Goal: Task Accomplishment & Management: Manage account settings

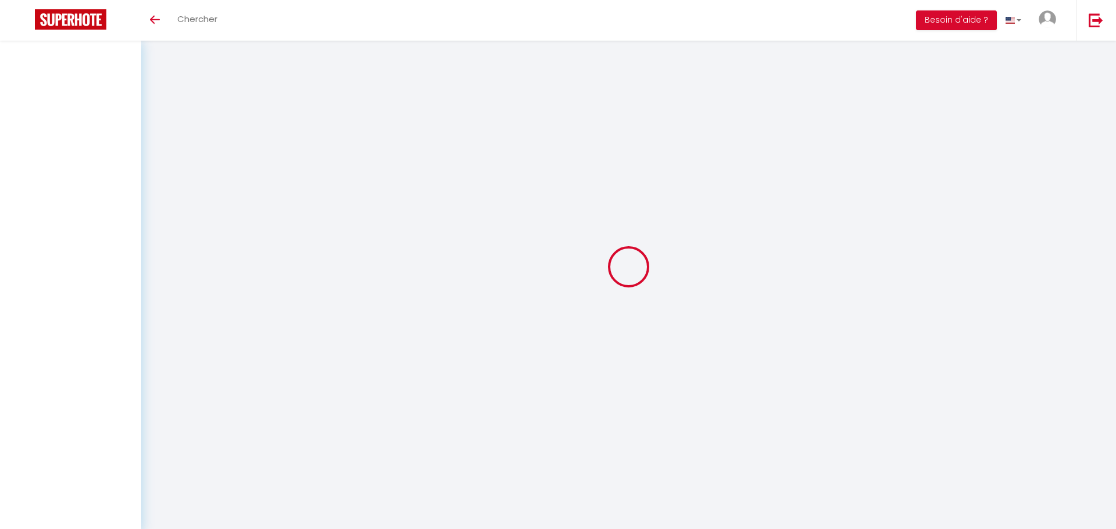
type input "[PERSON_NAME]"
type input "BELNOUE"
type input "[EMAIL_ADDRESS][DOMAIN_NAME]"
type input "0604021556"
type input "[STREET_ADDRESS]"
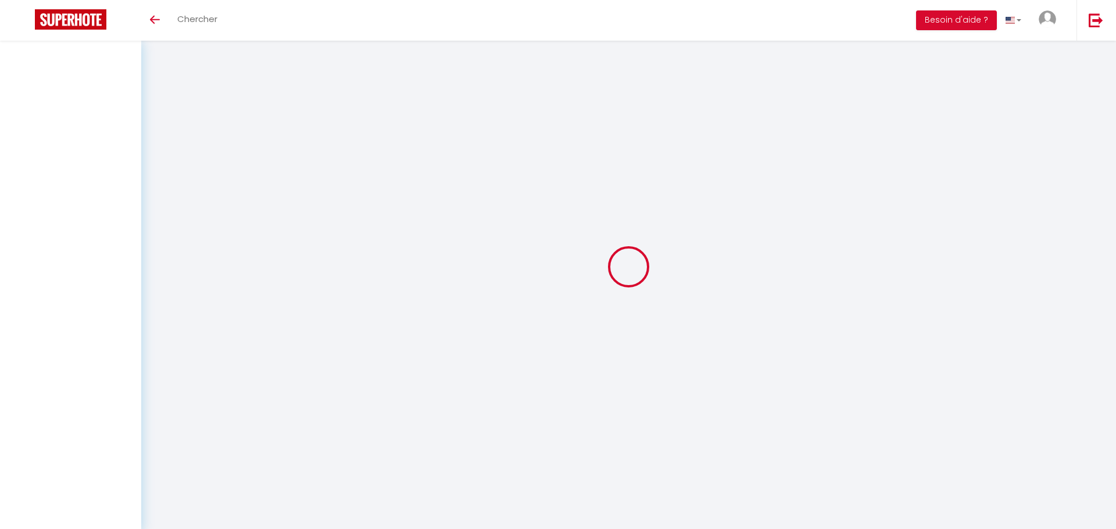
type input "81630"
type input "SALVAGNAC"
type input "Zie6ErzgqhWf3E7xsMiWHXvhl"
type input "BnsQFiDs1WQhHcQr4ACL2I15V"
type input "[URL][DOMAIN_NAME]"
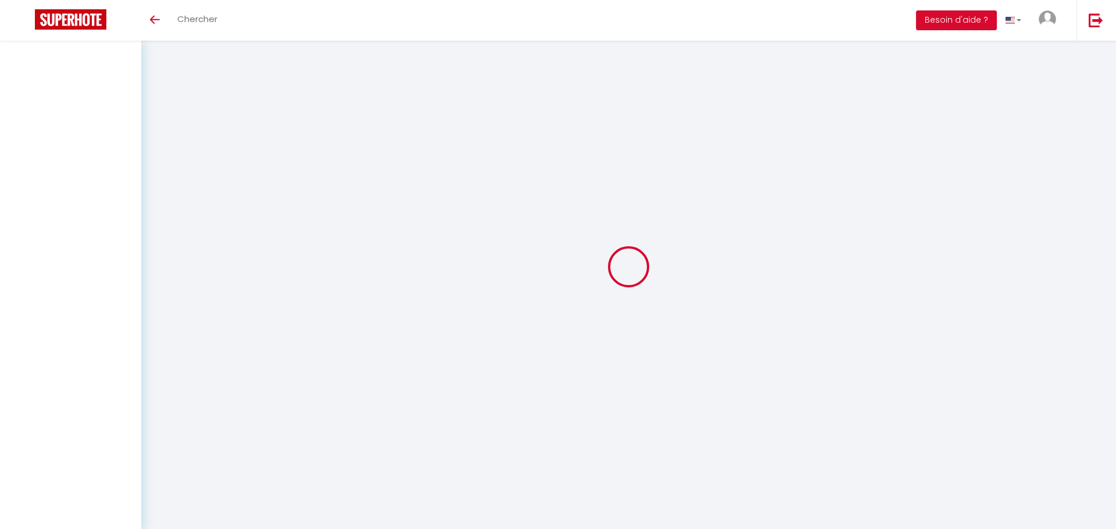
select select "28"
select select "fr"
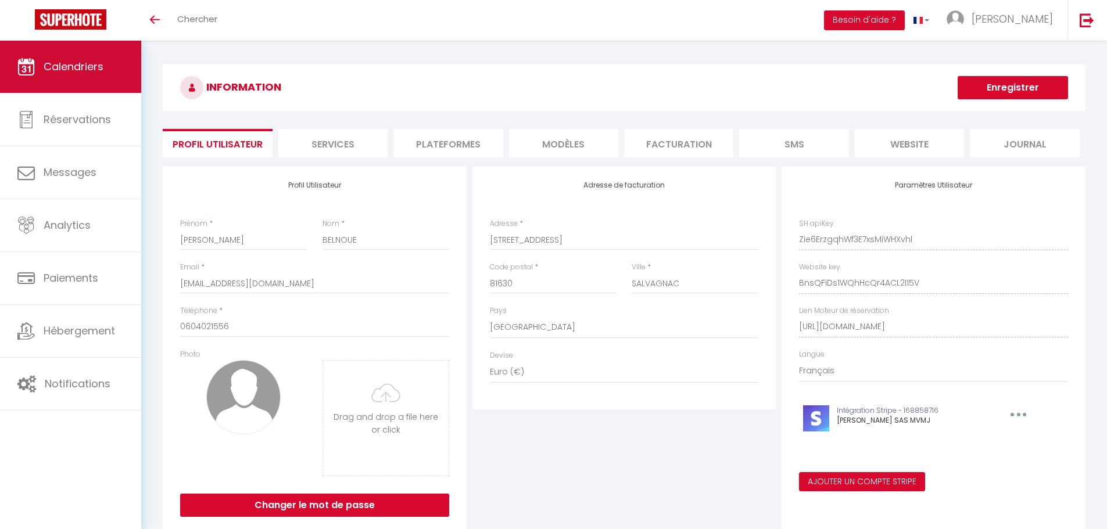
click at [51, 62] on span "Calendriers" at bounding box center [74, 66] width 60 height 15
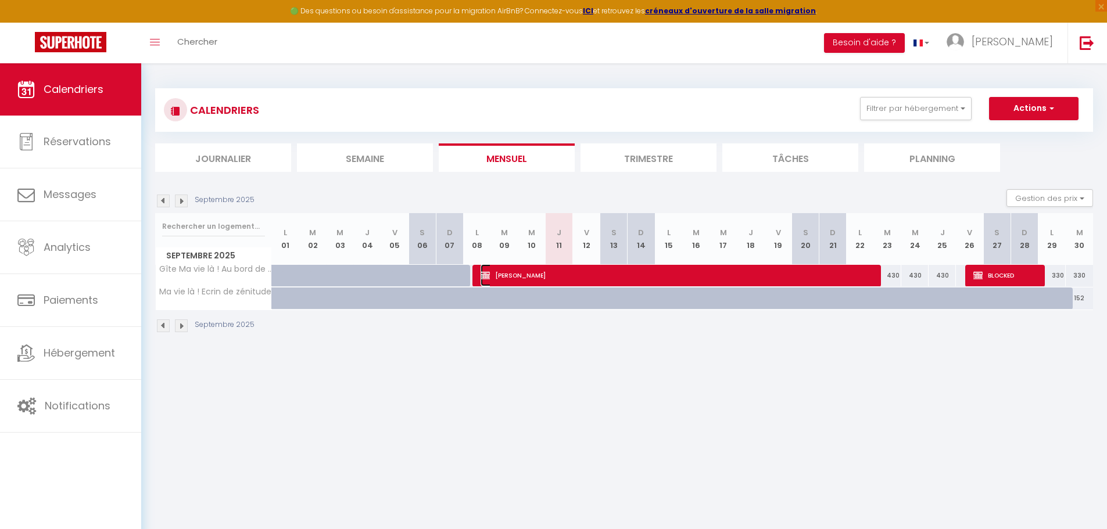
click at [611, 276] on span "[PERSON_NAME]" at bounding box center [677, 275] width 392 height 22
select select "OK"
select select "0"
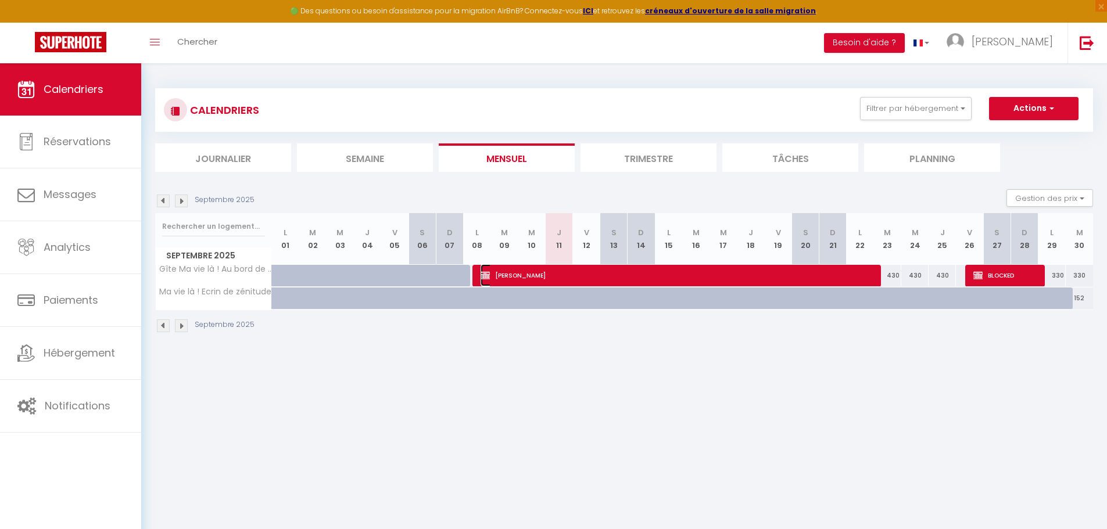
select select "1"
select select
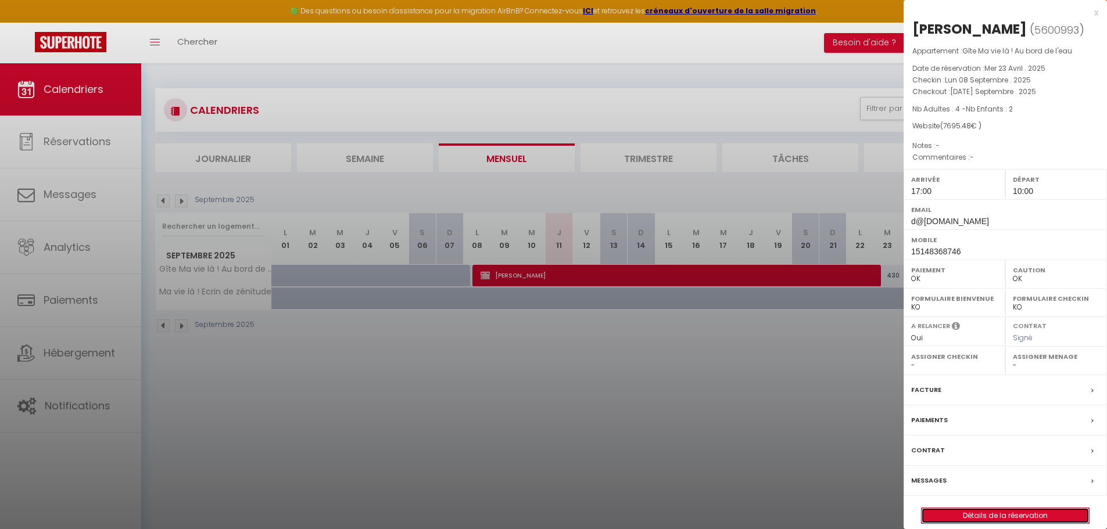
click at [991, 518] on link "Détails de la réservation" at bounding box center [1005, 516] width 167 height 15
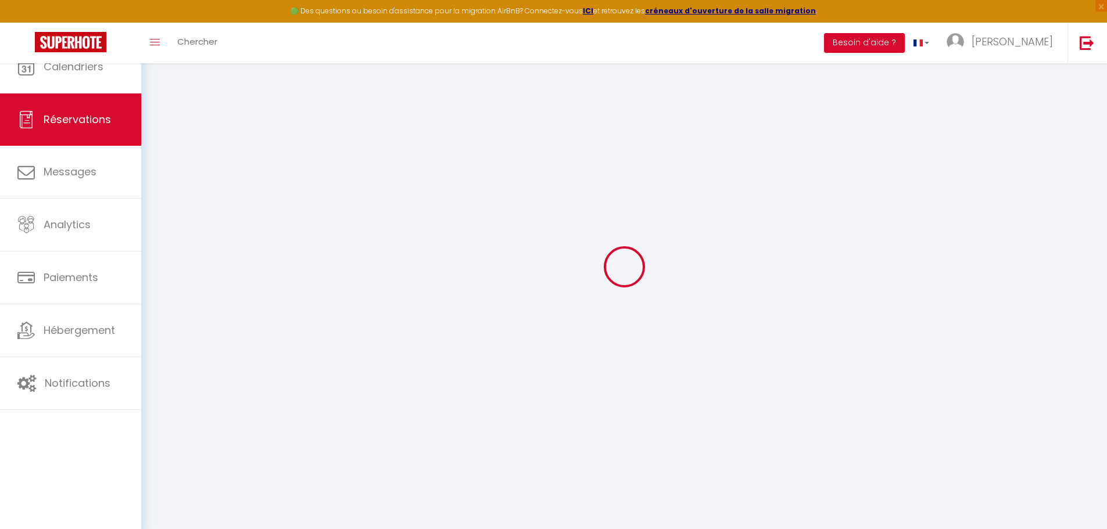
select select
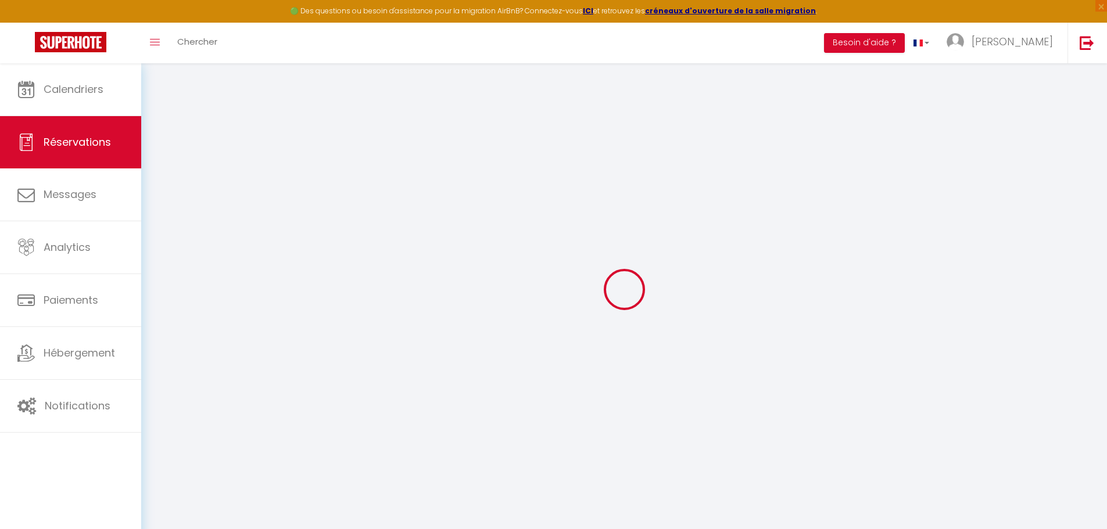
type input "[PERSON_NAME]"
type input "Juneau"
type input "d@[DOMAIN_NAME]"
type input "15148368746"
type input "H2X1E1"
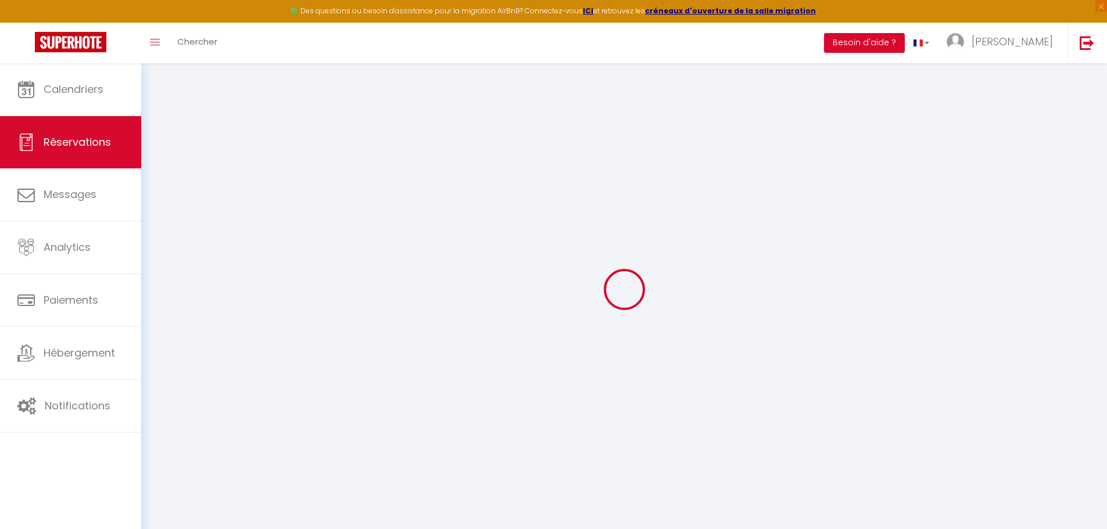
type input "[STREET_ADDRESS]"
type input "[GEOGRAPHIC_DATA]"
select select "CA"
select select "59549"
select select "1"
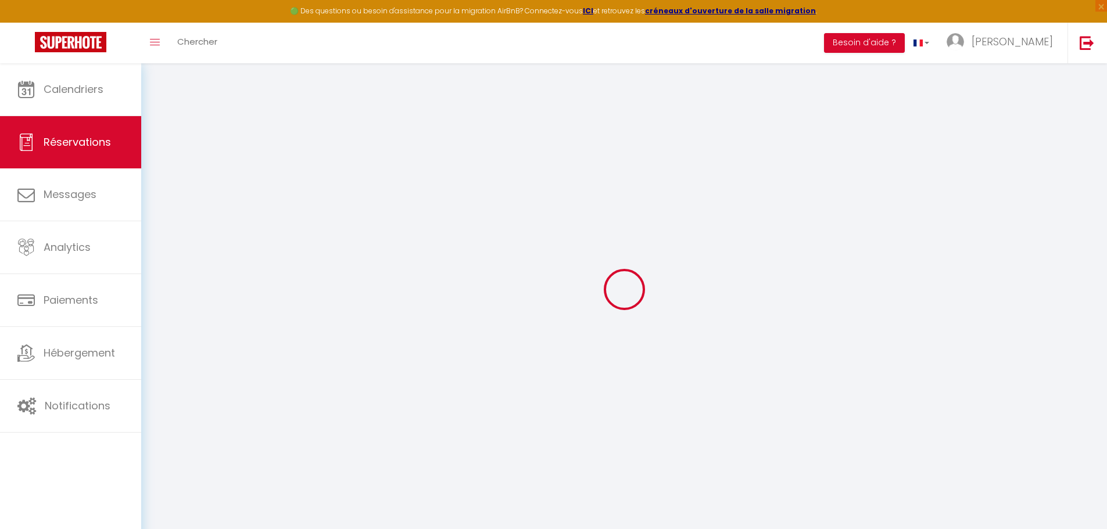
type input "Lun 08 Septembre 2025"
select select
type input "[DATE] Septembre 2025"
select select
type input "4"
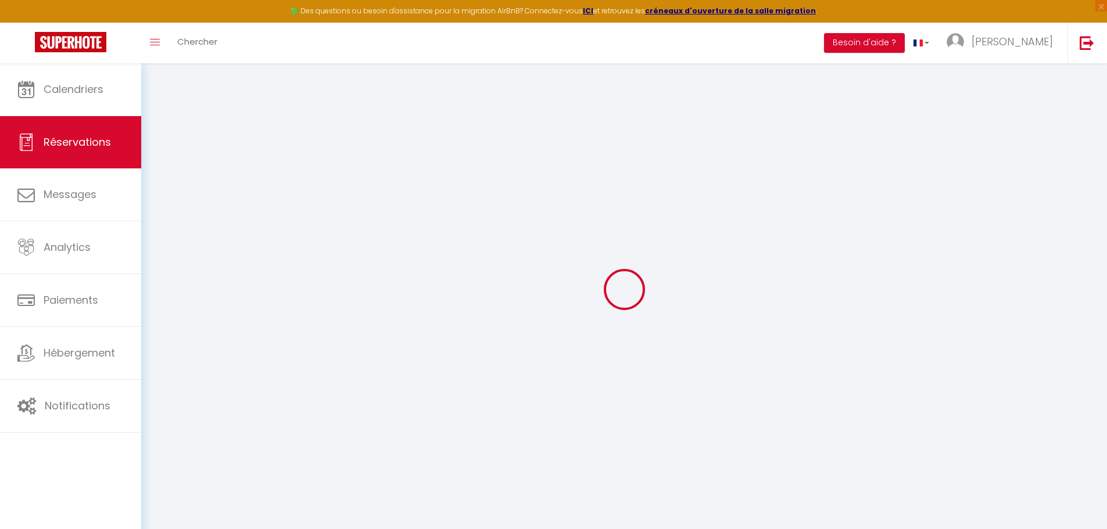
type input "2"
select select "12"
select select "15"
type input "7243.48"
checkbox input "false"
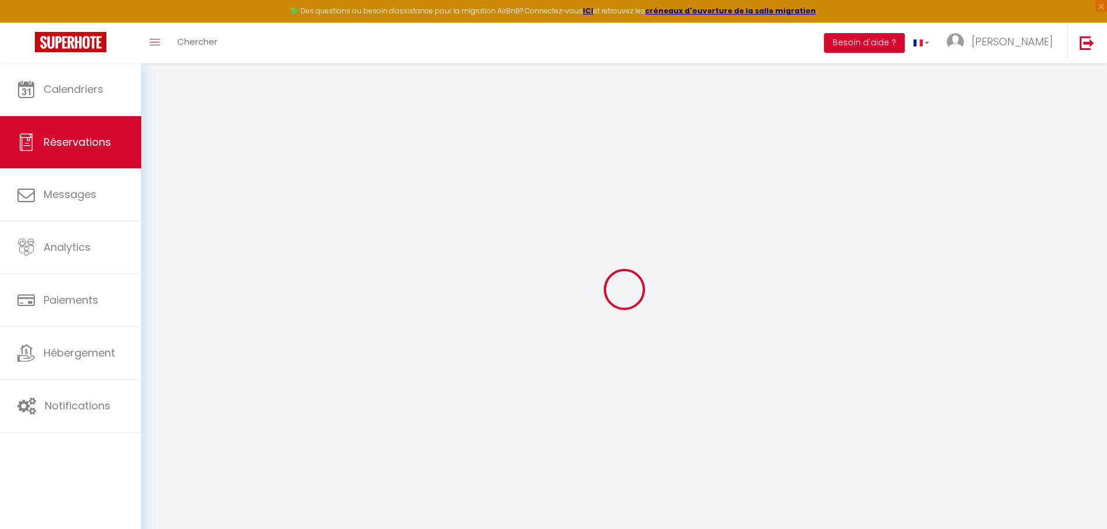
type input "3385.84"
select select "69"
type input "0"
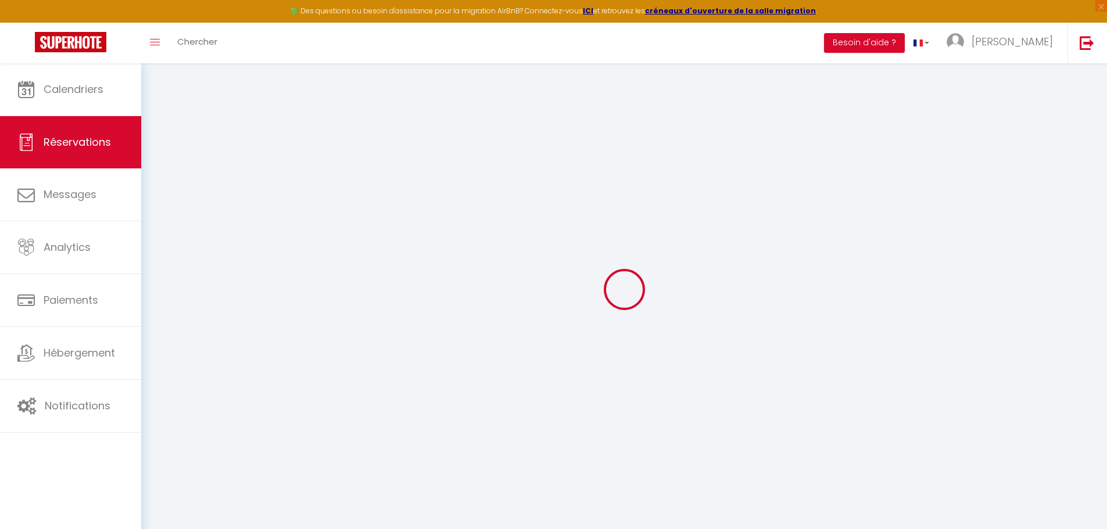
select select
checkbox input "false"
select select
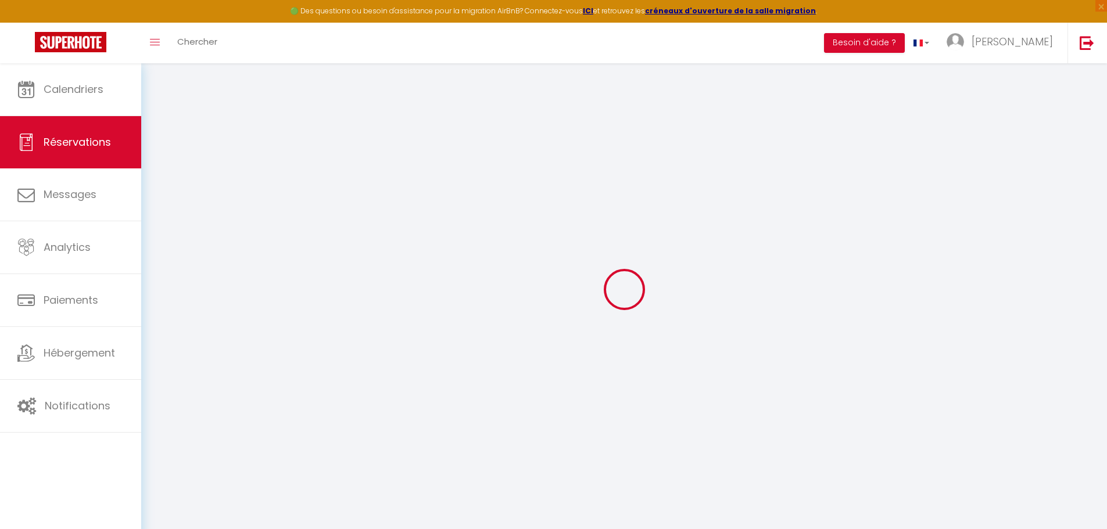
checkbox input "false"
select select
checkbox input "false"
select select
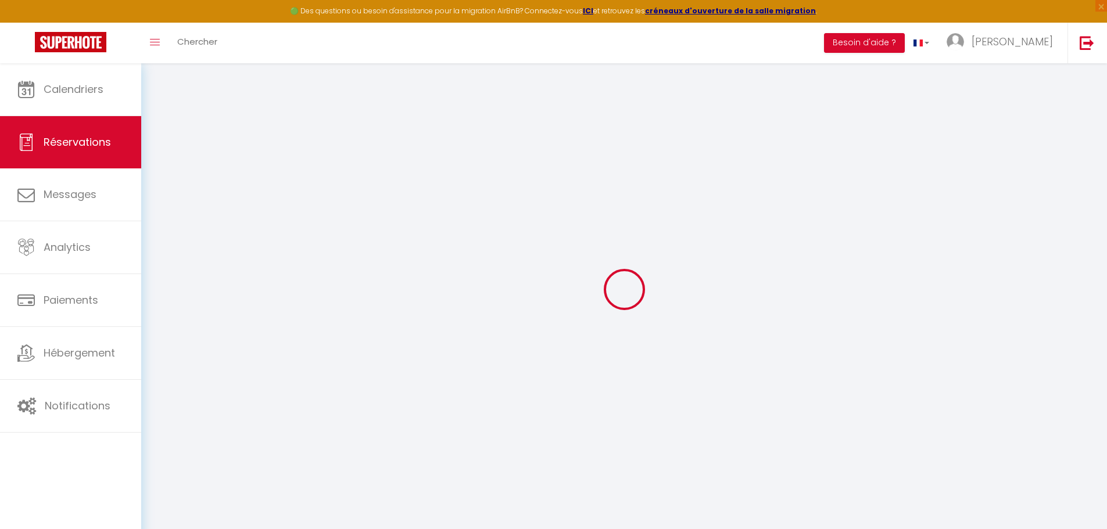
select select
checkbox input "false"
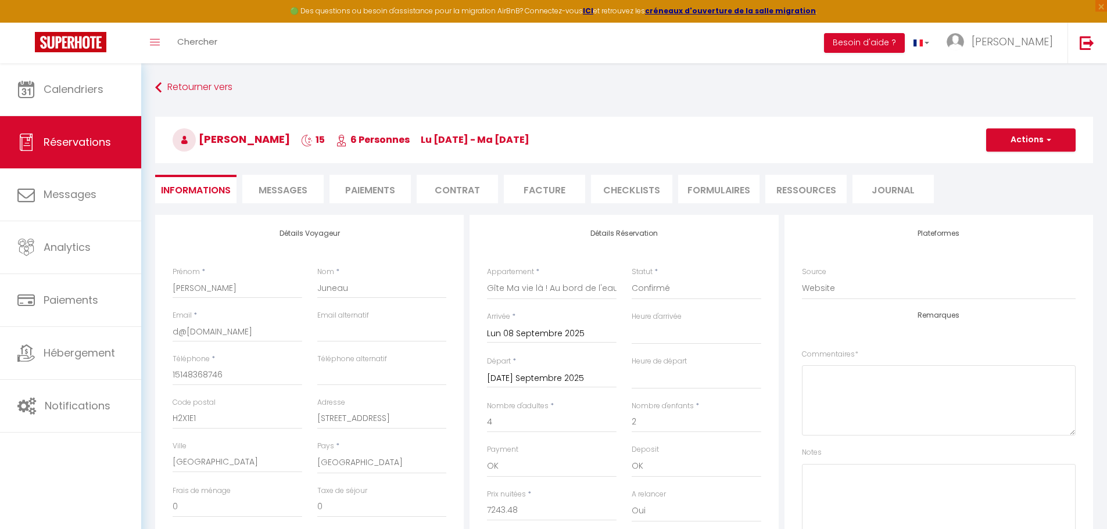
type input "350"
type input "102"
select select
checkbox input "false"
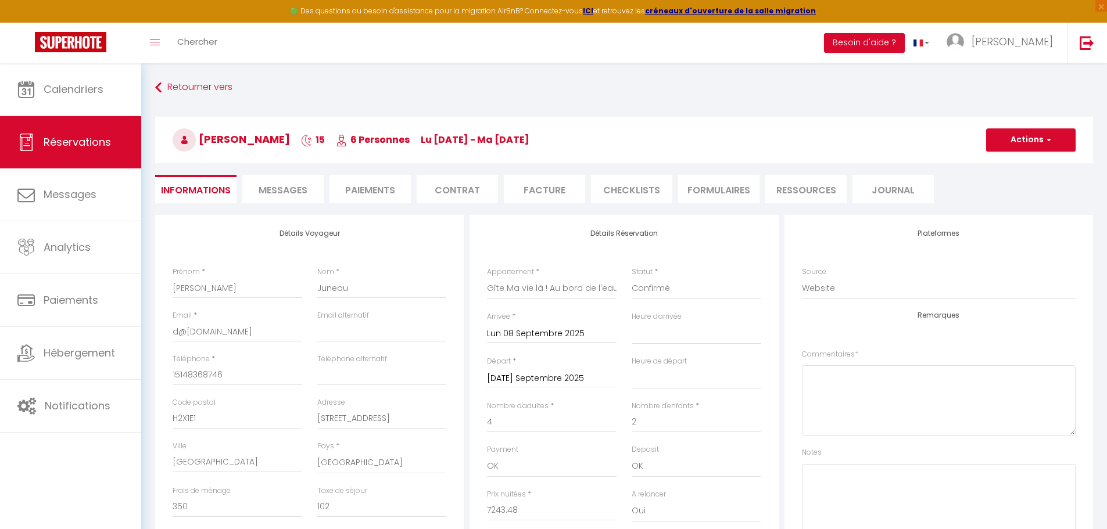
select select "17:00"
select select "10:00"
click at [366, 187] on li "Paiements" at bounding box center [370, 189] width 81 height 28
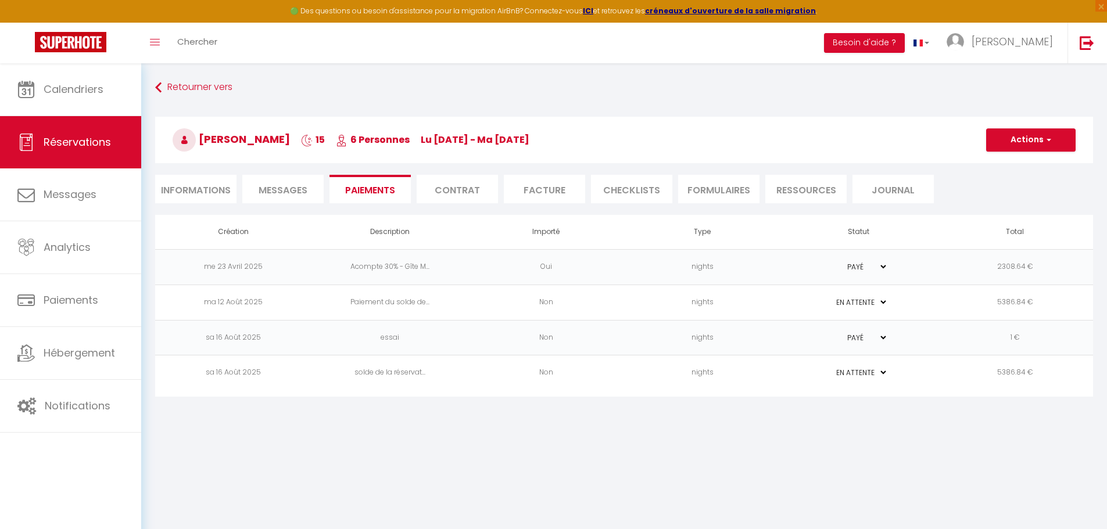
click at [182, 190] on li "Informations" at bounding box center [195, 189] width 81 height 28
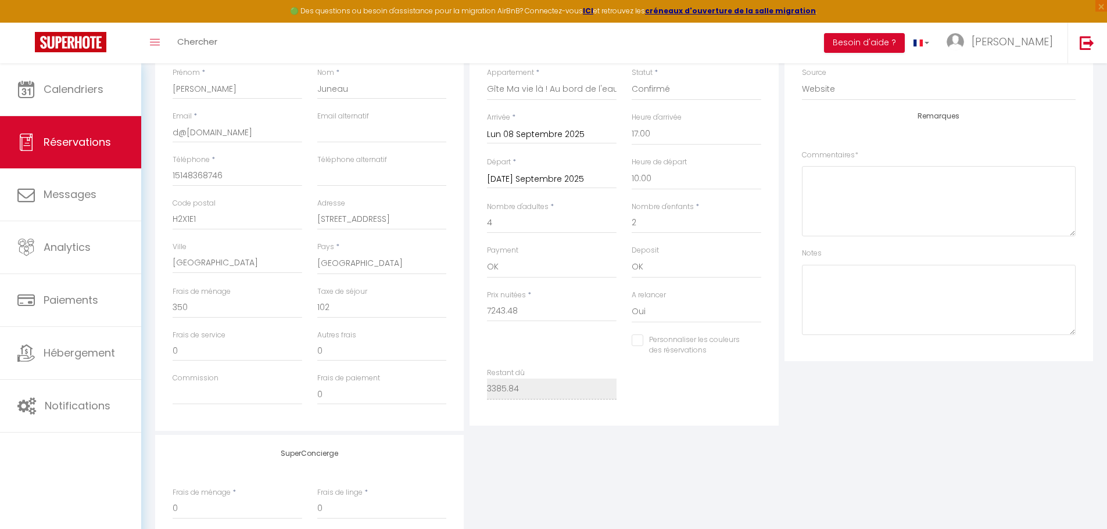
scroll to position [49, 0]
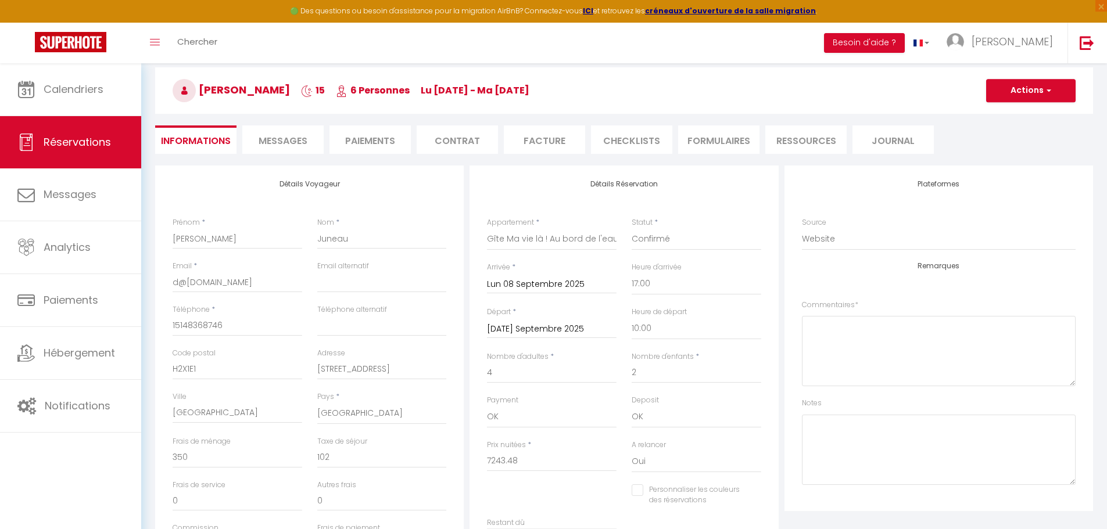
click at [373, 139] on li "Paiements" at bounding box center [370, 140] width 81 height 28
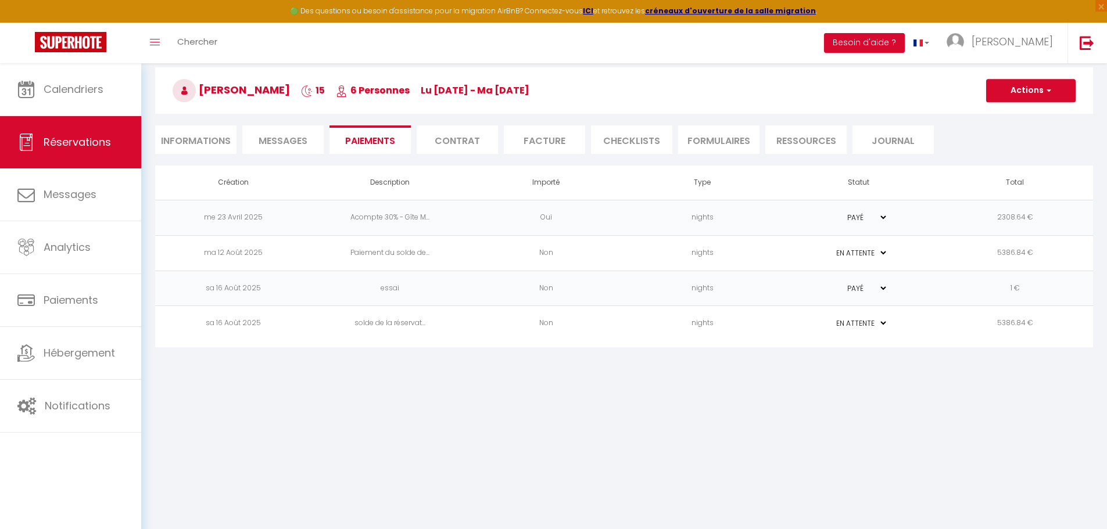
click at [883, 216] on select "PAYÉ EN ATTENTE" at bounding box center [859, 217] width 58 height 11
click at [503, 453] on body "🟢 Des questions ou besoin d'assistance pour la migration AirBnB? Connectez-vous…" at bounding box center [553, 278] width 1107 height 529
click at [460, 141] on li "Contrat" at bounding box center [457, 140] width 81 height 28
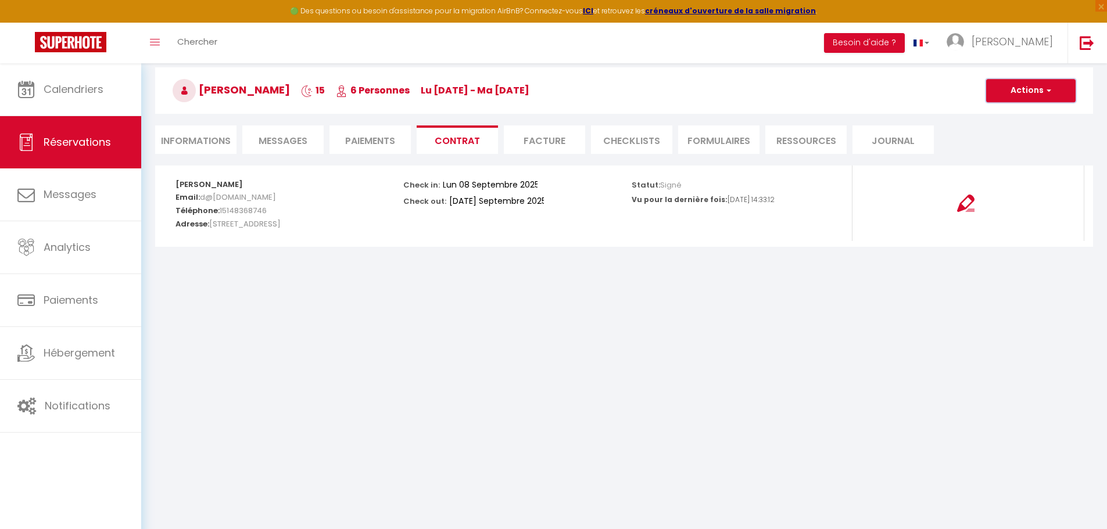
click at [1033, 87] on button "Actions" at bounding box center [1030, 90] width 89 height 23
click at [1033, 113] on link "Voir le contrat" at bounding box center [1022, 116] width 98 height 15
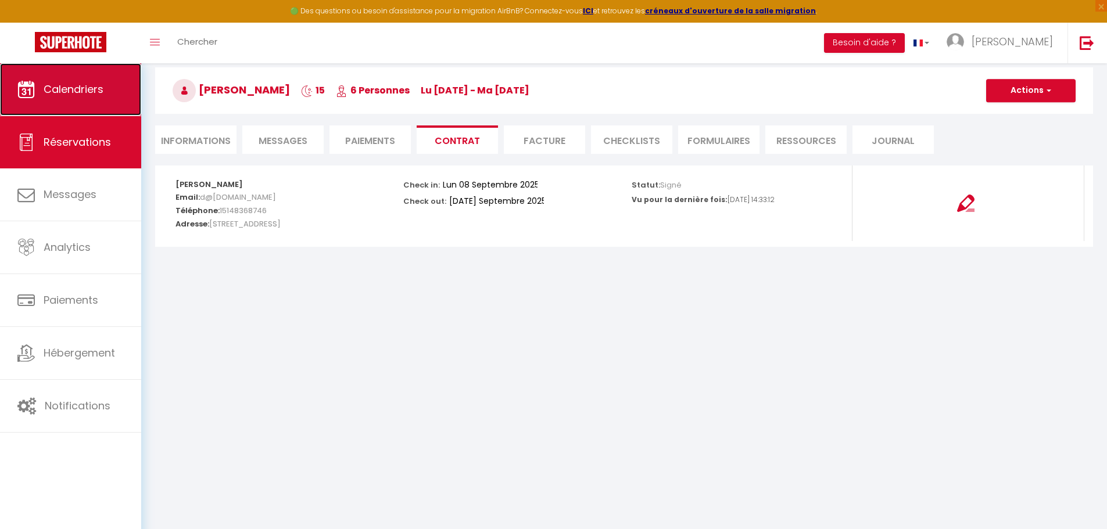
click at [59, 85] on span "Calendriers" at bounding box center [74, 89] width 60 height 15
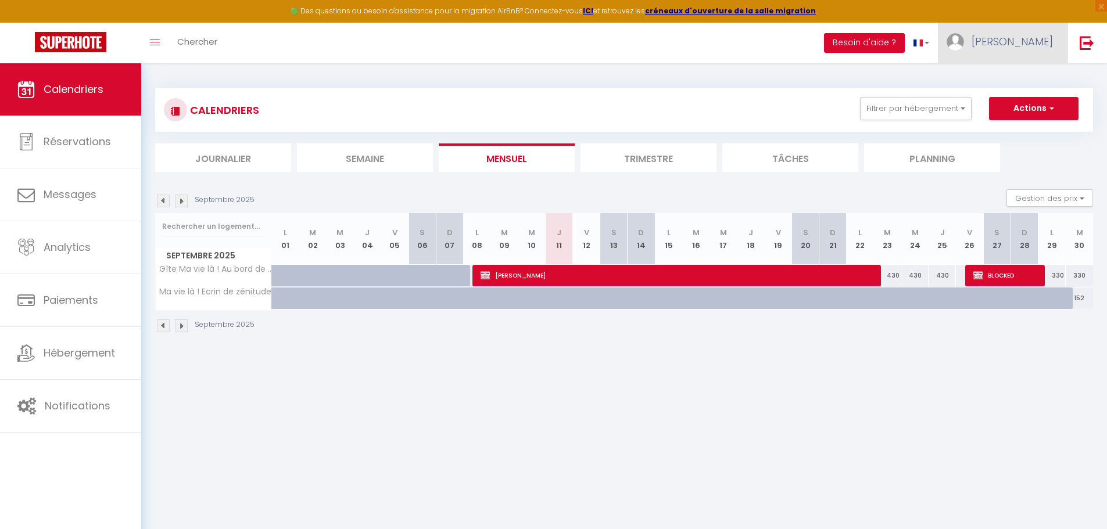
click at [1036, 38] on span "[PERSON_NAME]" at bounding box center [1012, 41] width 81 height 15
click at [1029, 81] on link "Paramètres" at bounding box center [1021, 81] width 86 height 20
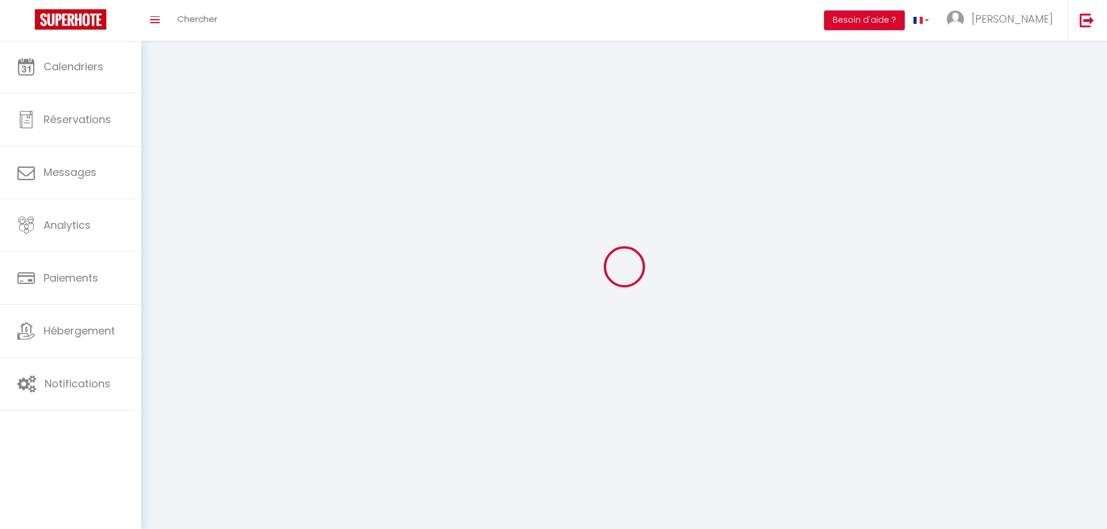
type input "[PERSON_NAME]"
type input "BELNOUE"
type input "0604021556"
type input "[STREET_ADDRESS]"
type input "81630"
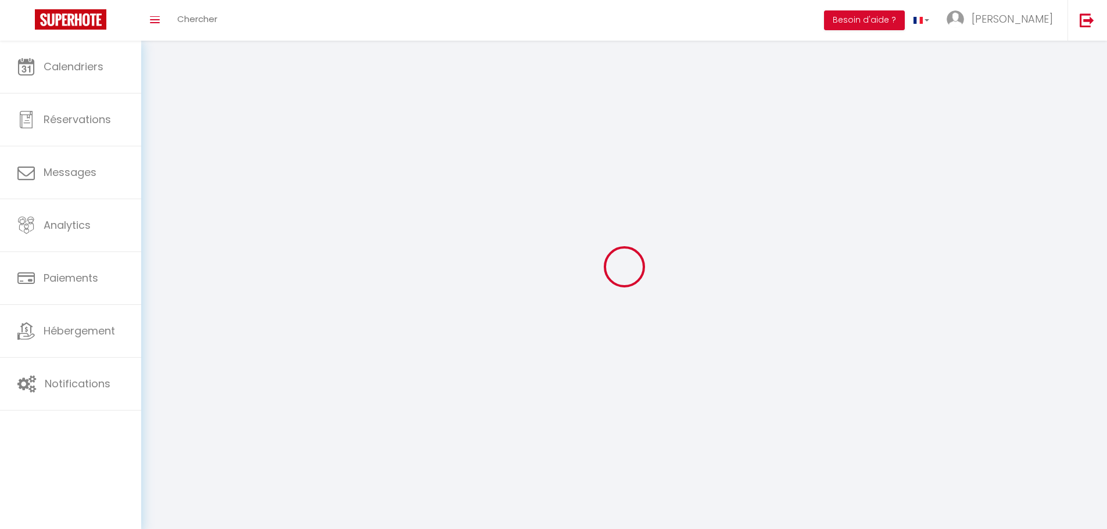
type input "SALVAGNAC"
type input "Zie6ErzgqhWf3E7xsMiWHXvhl"
type input "BnsQFiDs1WQhHcQr4ACL2I15V"
select select "28"
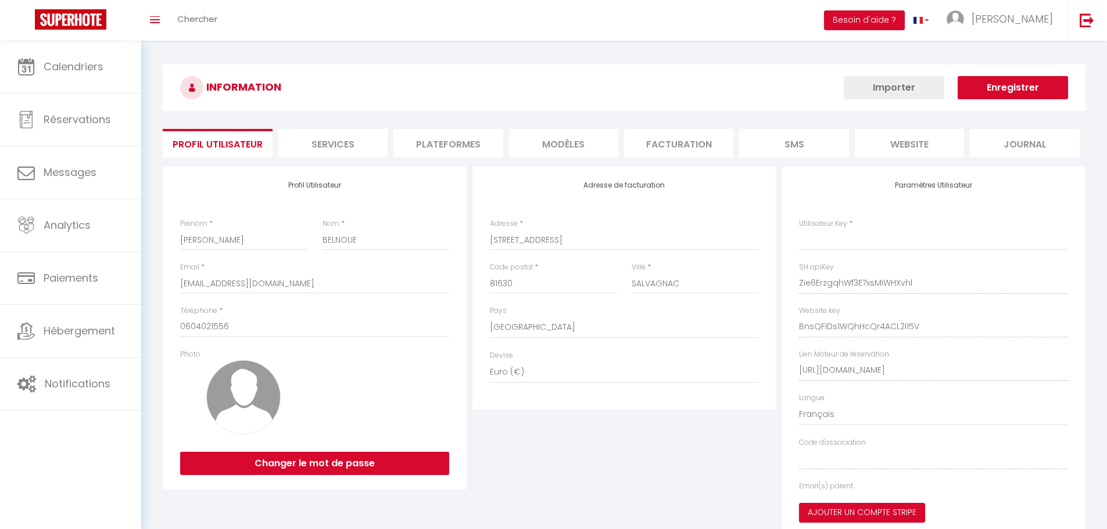
type input "Zie6ErzgqhWf3E7xsMiWHXvhl"
type input "BnsQFiDs1WQhHcQr4ACL2I15V"
type input "[URL][DOMAIN_NAME]"
select select "fr"
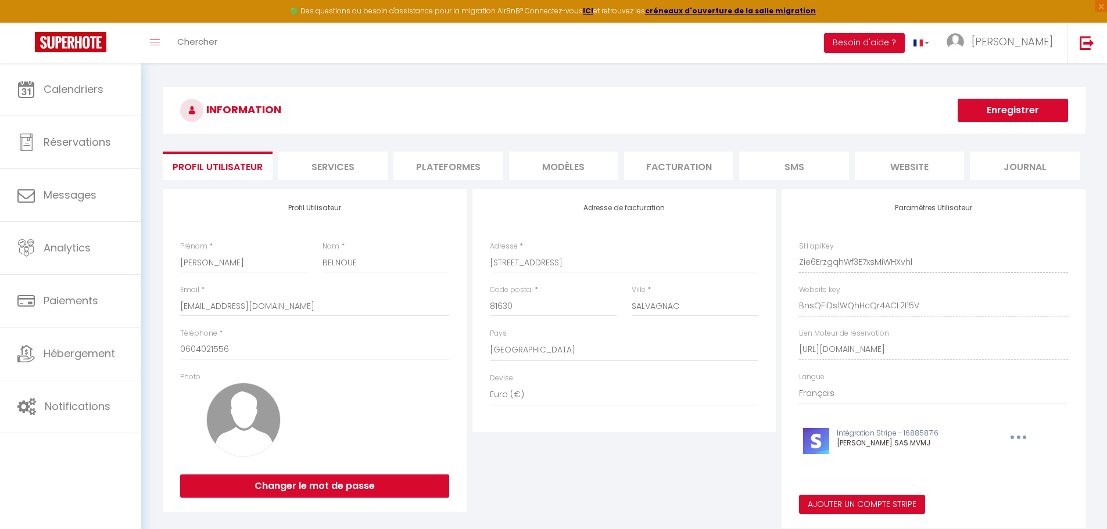
click at [554, 103] on h3 "INFORMATION" at bounding box center [624, 110] width 923 height 46
click at [634, 477] on div "Adresse de facturation Adresse * [STREET_ADDRESS] [GEOGRAPHIC_DATA] [GEOGRAPHIC…" at bounding box center [625, 358] width 310 height 339
click at [317, 170] on li "Services" at bounding box center [332, 166] width 109 height 28
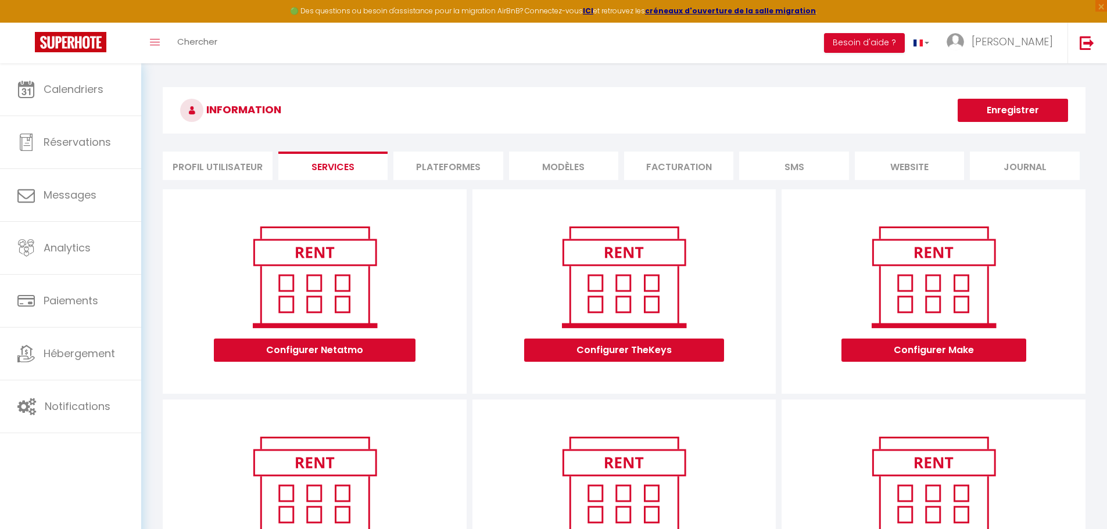
click at [443, 165] on li "Plateformes" at bounding box center [447, 166] width 109 height 28
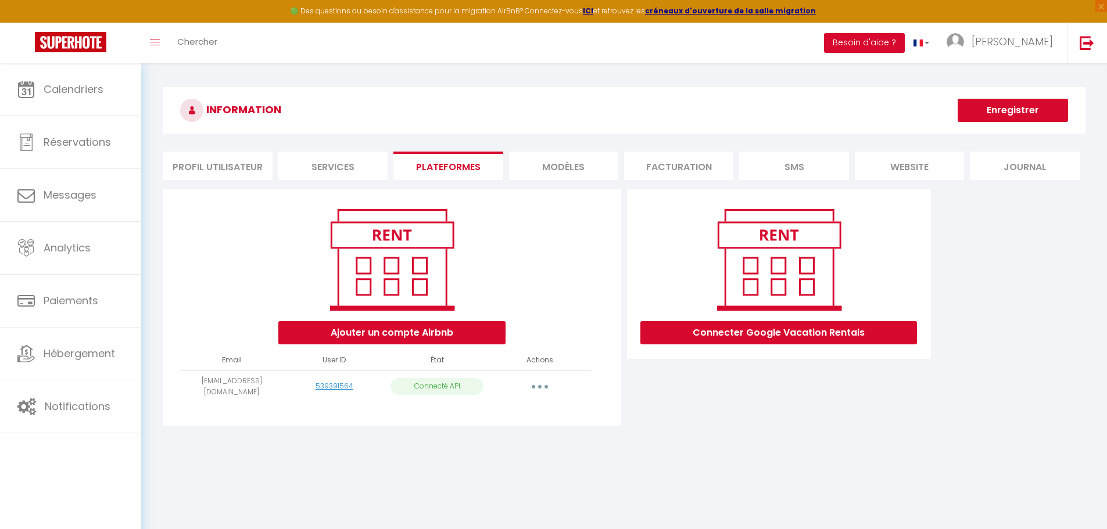
click at [578, 162] on li "MODÈLES" at bounding box center [563, 166] width 109 height 28
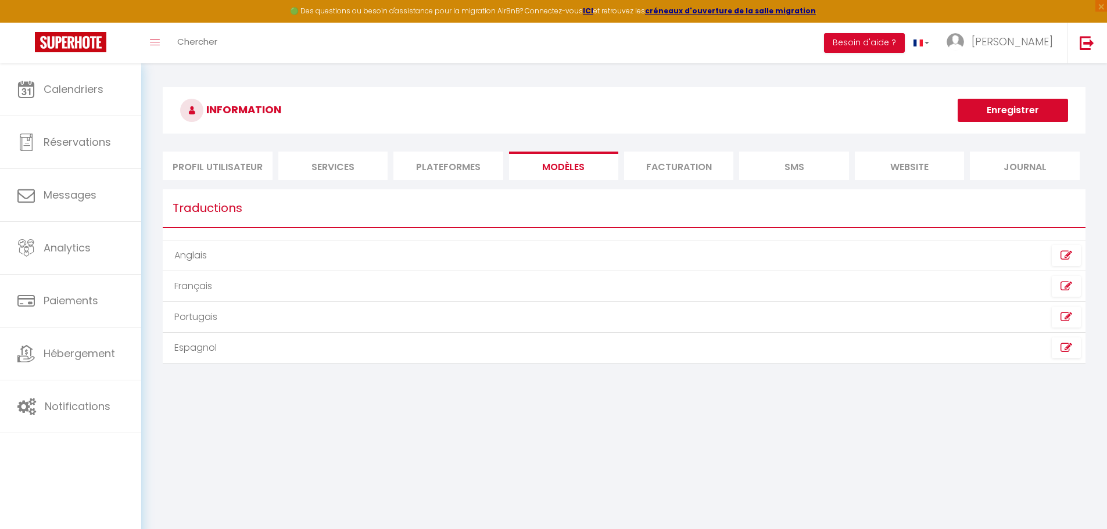
click at [697, 164] on li "Facturation" at bounding box center [678, 166] width 109 height 28
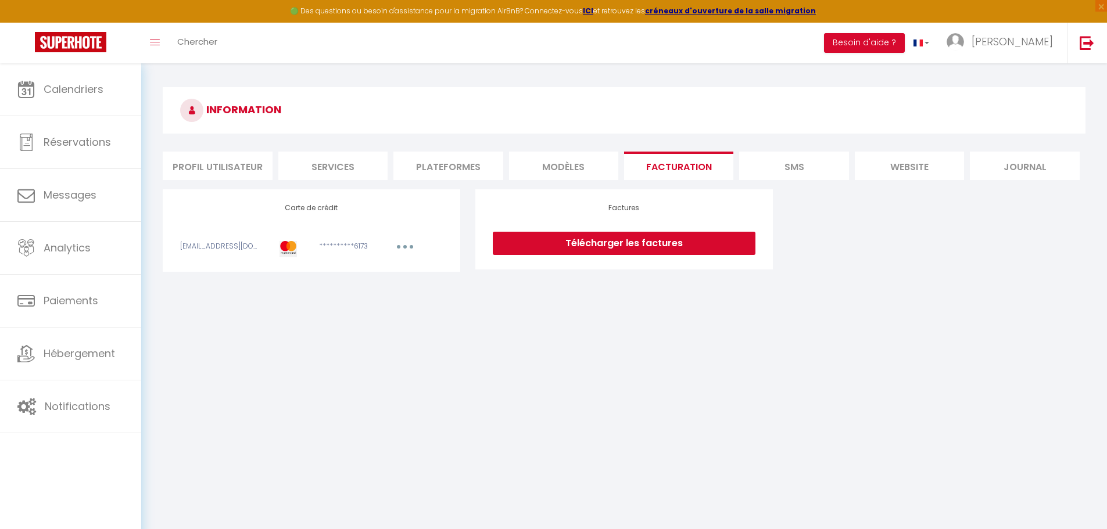
click at [407, 249] on button "button" at bounding box center [405, 248] width 33 height 15
click at [792, 164] on li "SMS" at bounding box center [793, 166] width 109 height 28
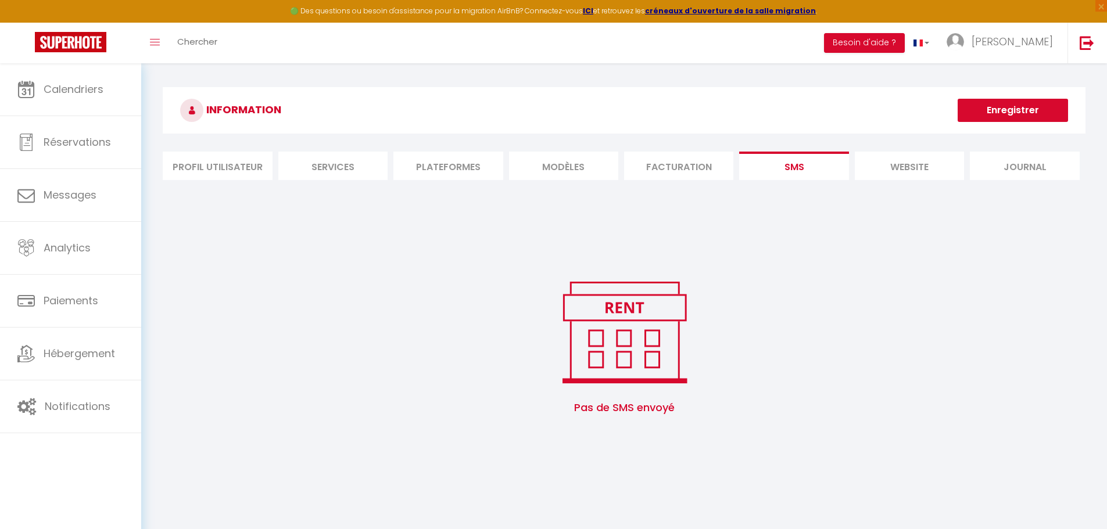
click at [905, 160] on li "website" at bounding box center [909, 166] width 109 height 28
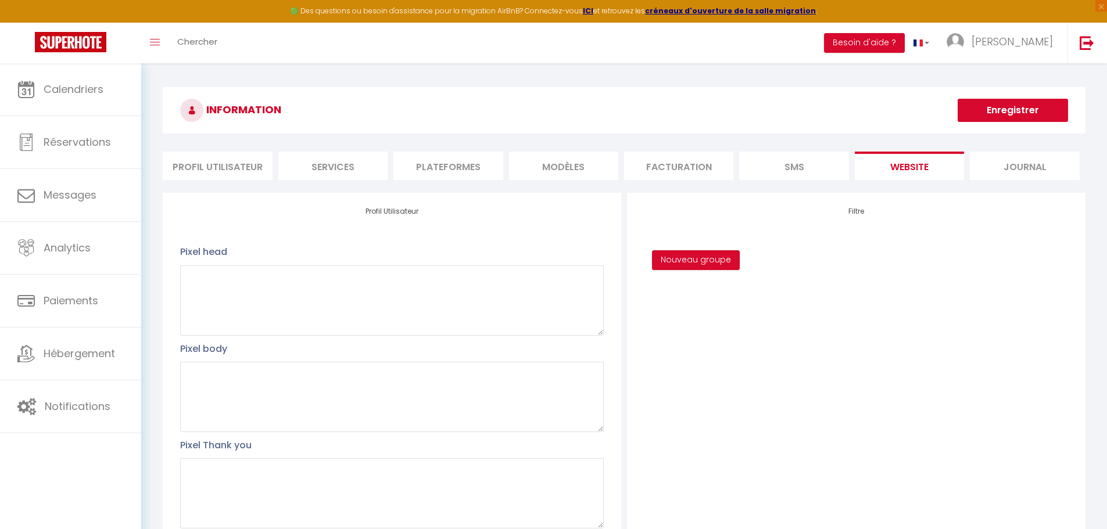
click at [1030, 170] on li "Journal" at bounding box center [1024, 166] width 109 height 28
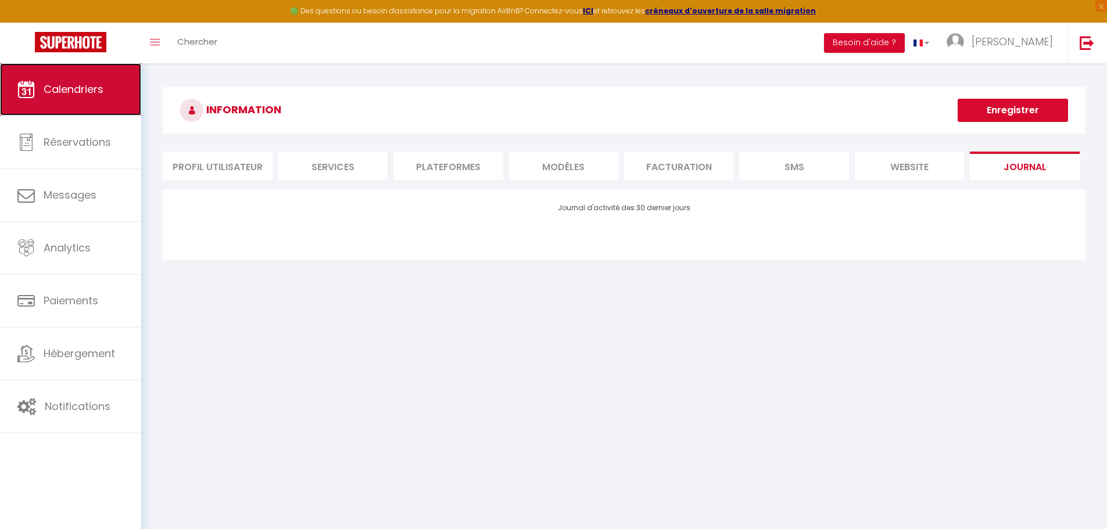
click at [76, 89] on span "Calendriers" at bounding box center [74, 89] width 60 height 15
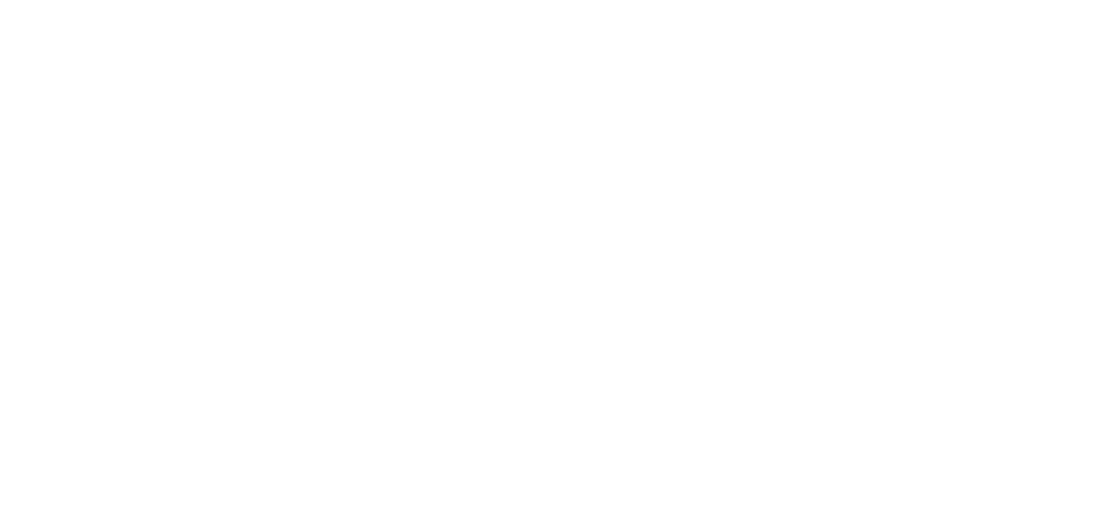
select select "CA"
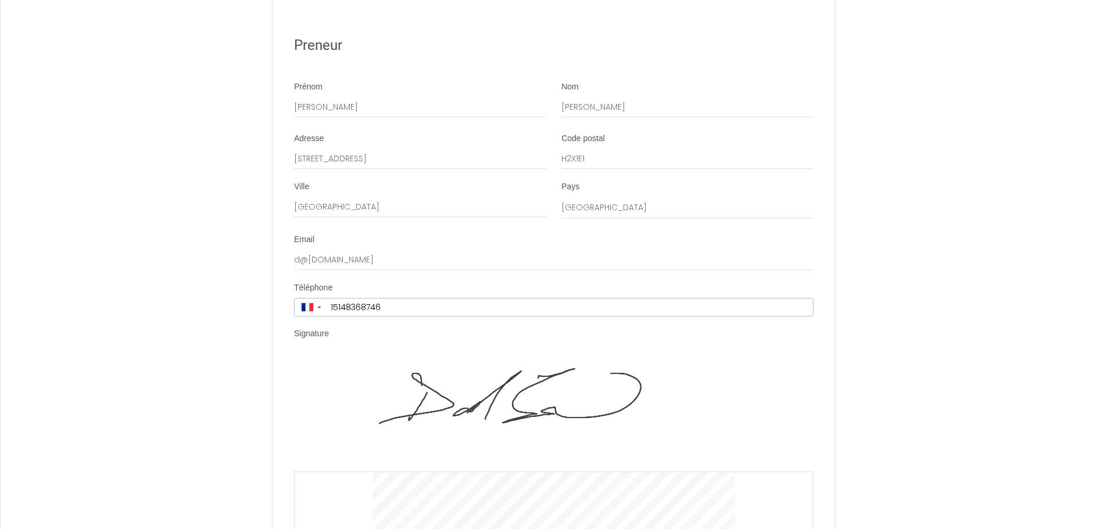
scroll to position [2959, 0]
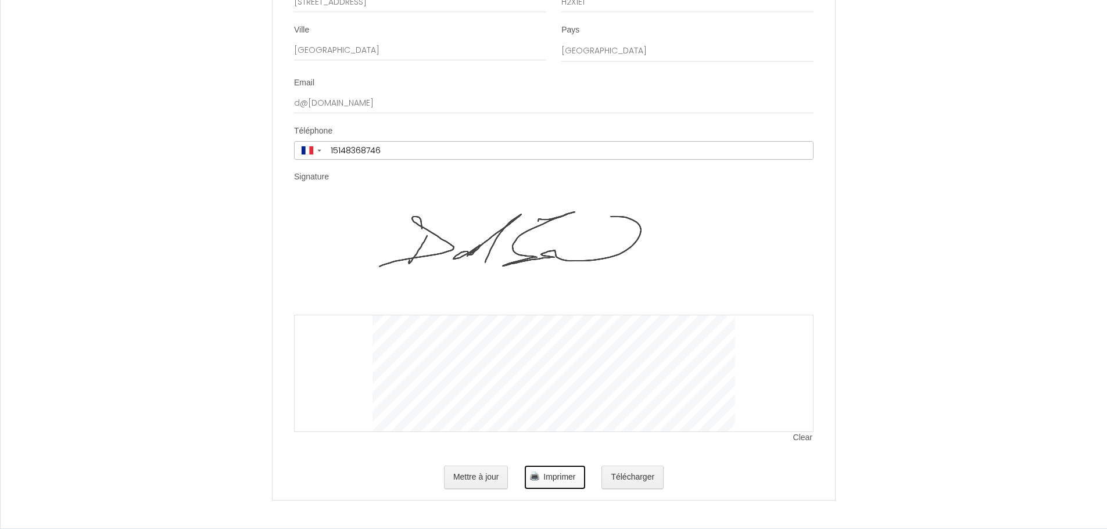
click at [553, 474] on span "Imprimer" at bounding box center [559, 476] width 32 height 9
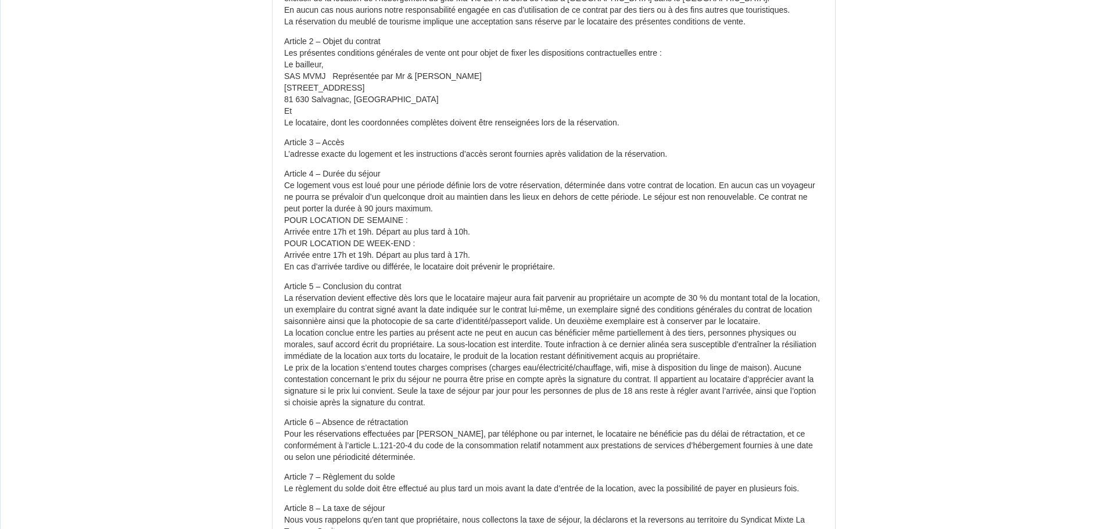
scroll to position [0, 0]
